Goal: Information Seeking & Learning: Compare options

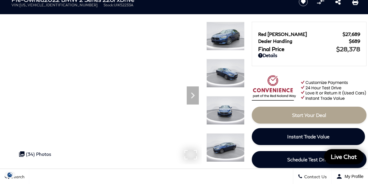
scroll to position [32, 0]
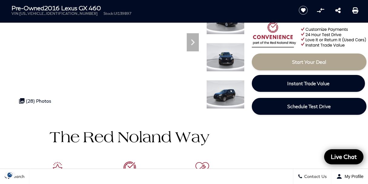
scroll to position [64, 0]
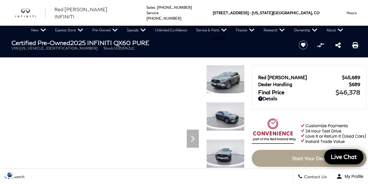
click at [227, 81] on img at bounding box center [225, 79] width 38 height 29
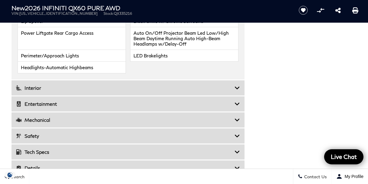
scroll to position [966, 0]
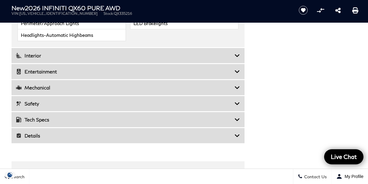
click at [239, 85] on icon at bounding box center [237, 88] width 5 height 6
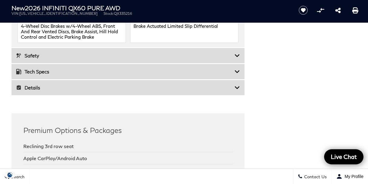
click at [239, 69] on icon at bounding box center [237, 72] width 5 height 6
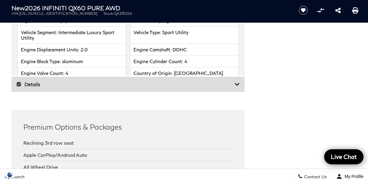
scroll to position [1449, 0]
